Goal: Task Accomplishment & Management: Use online tool/utility

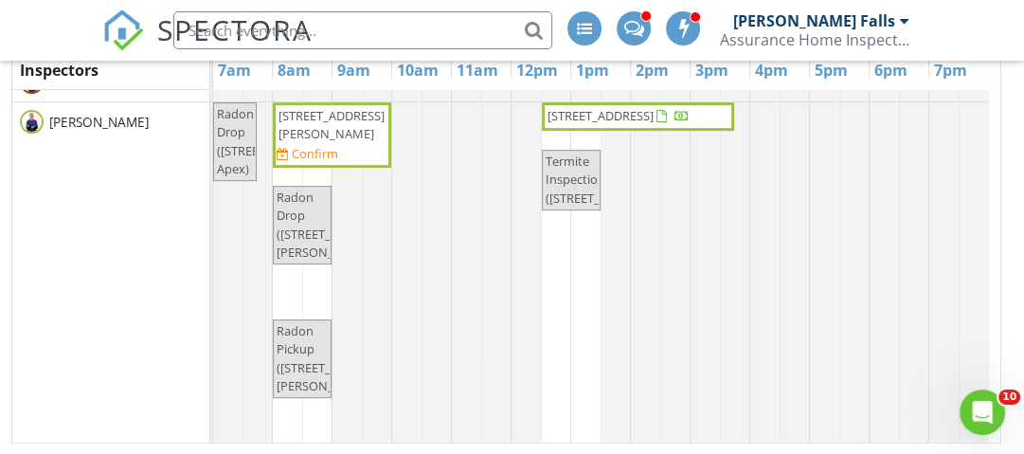
scroll to position [468, 0]
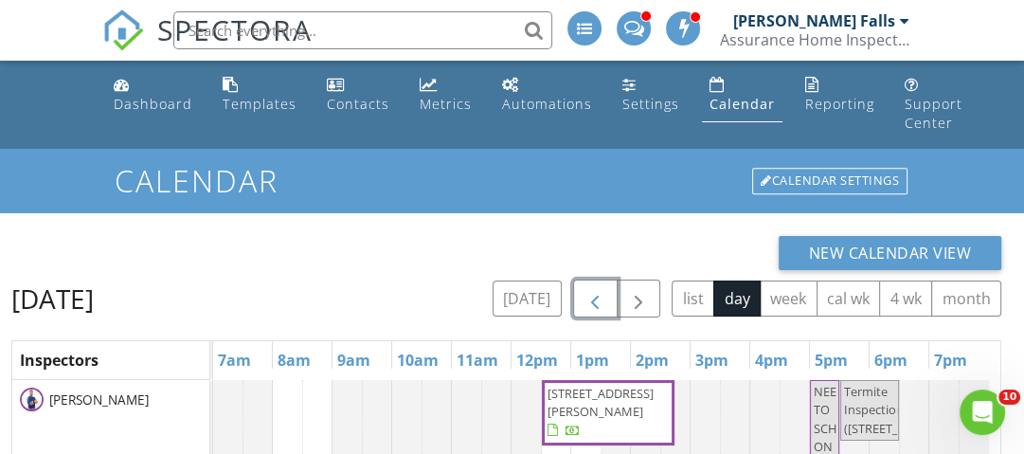
click at [599, 304] on span "button" at bounding box center [595, 299] width 23 height 23
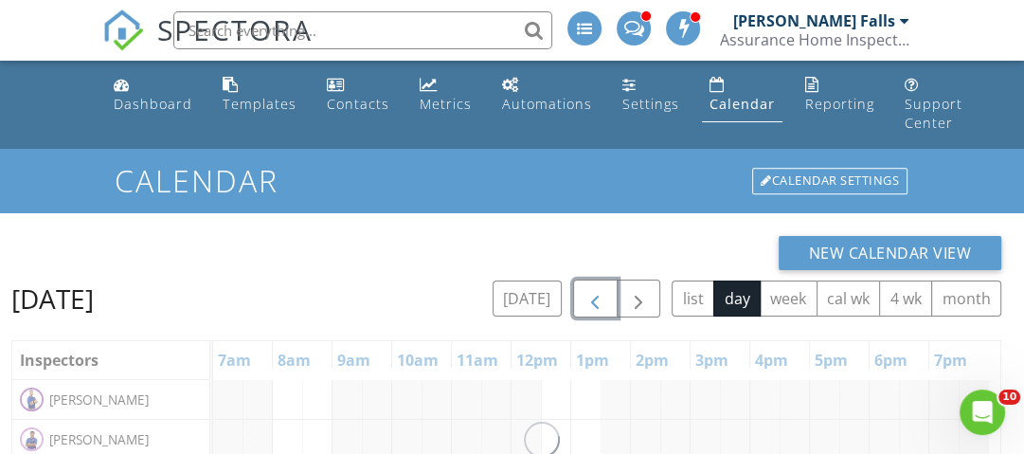
click at [599, 303] on span "button" at bounding box center [595, 299] width 23 height 23
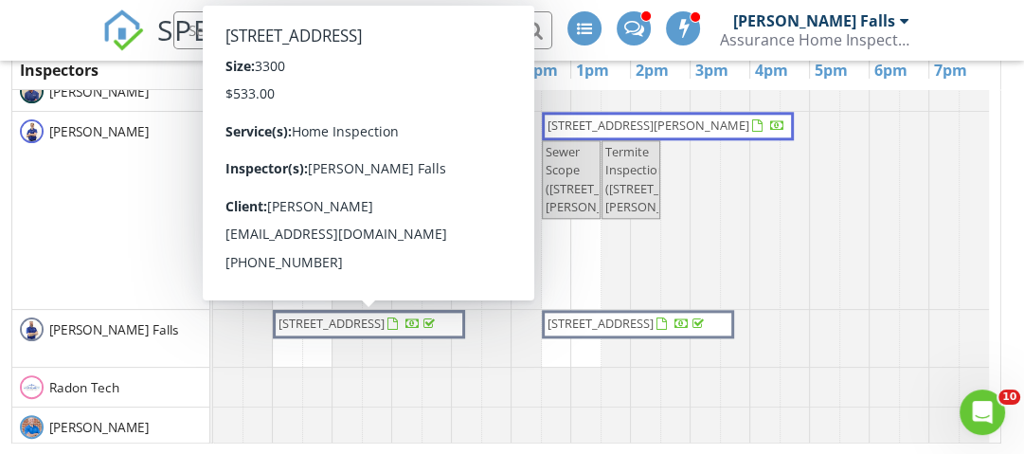
click at [424, 334] on div at bounding box center [431, 325] width 15 height 15
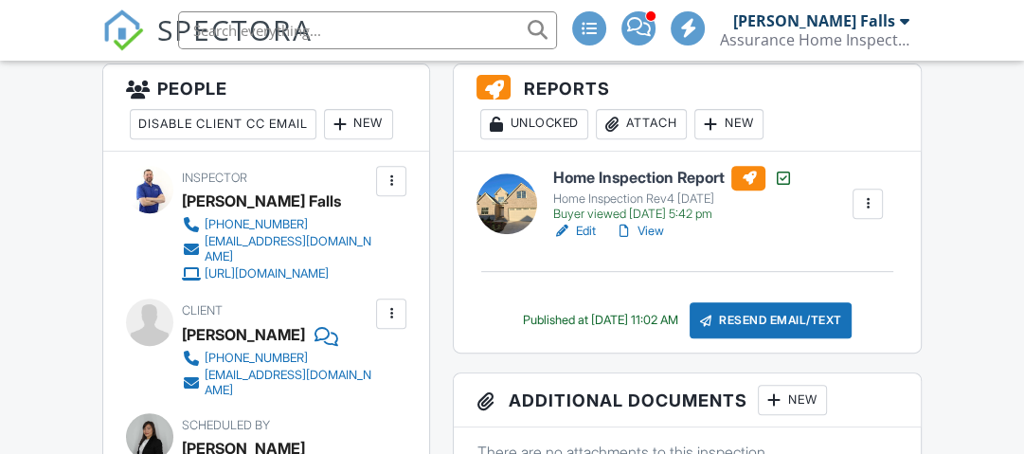
click at [630, 188] on h6 "Home Inspection Report" at bounding box center [673, 178] width 240 height 25
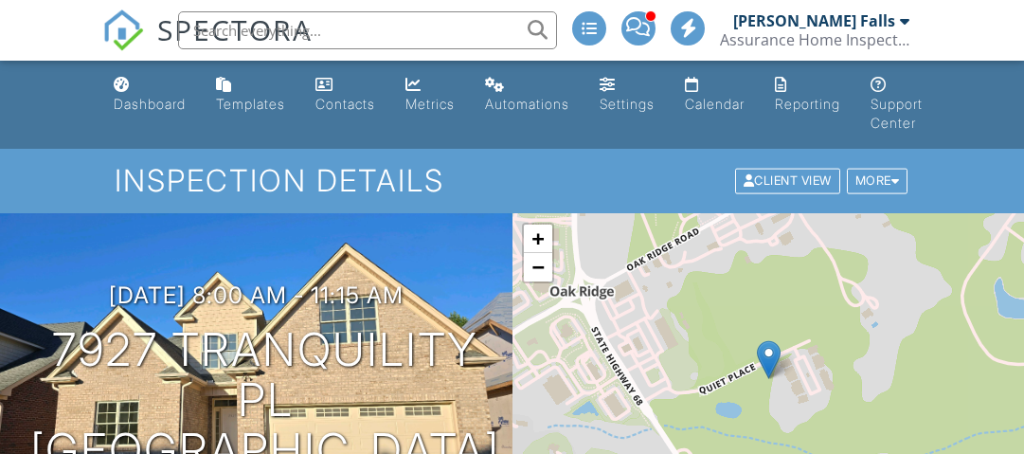
drag, startPoint x: 0, startPoint y: 0, endPoint x: 818, endPoint y: 217, distance: 846.2
